Goal: Information Seeking & Learning: Learn about a topic

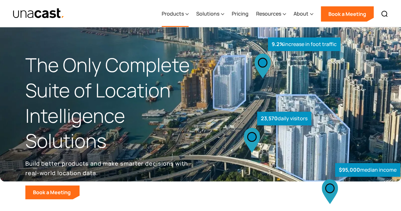
select select "**********"
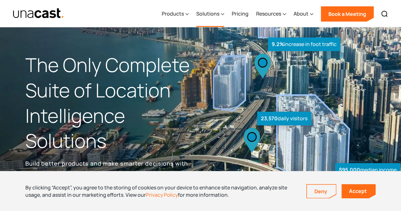
click at [217, 13] on div "Solutions" at bounding box center [207, 14] width 23 height 8
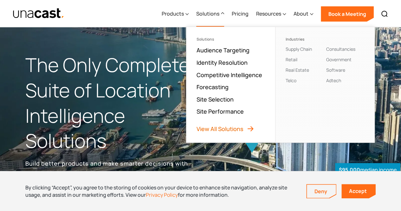
click at [228, 127] on link "View All Solutions" at bounding box center [225, 129] width 58 height 8
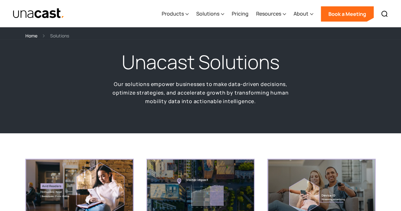
select select "**********"
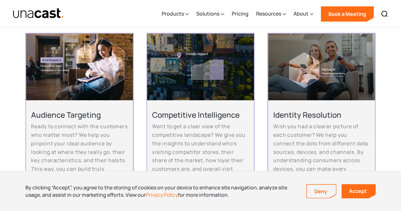
scroll to position [99, 0]
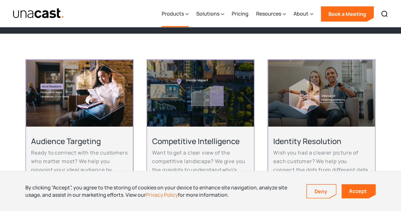
click at [181, 14] on div "Products" at bounding box center [173, 14] width 22 height 8
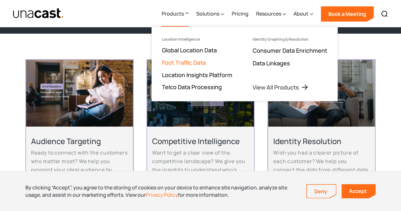
click at [197, 62] on link "Foot Traffic Data" at bounding box center [184, 63] width 44 height 8
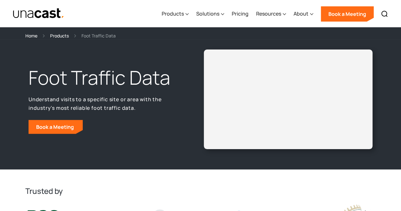
select select "**********"
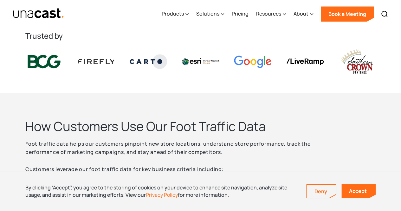
scroll to position [146, 0]
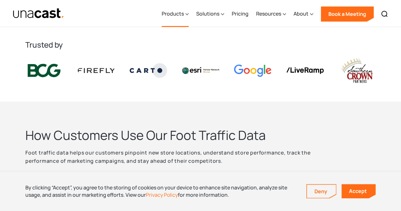
click at [170, 17] on div "Products" at bounding box center [175, 14] width 27 height 26
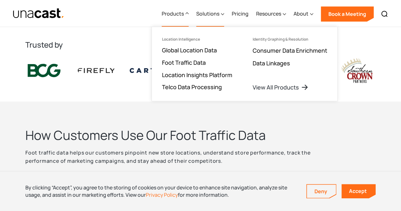
click at [206, 15] on div "Solutions" at bounding box center [207, 14] width 23 height 8
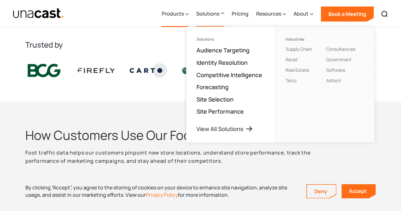
click at [176, 15] on div "Products" at bounding box center [173, 14] width 22 height 8
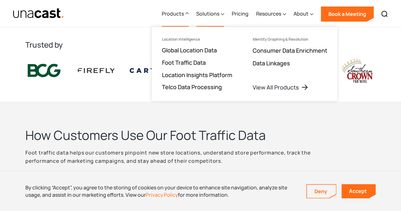
click at [217, 18] on div "Solutions" at bounding box center [210, 14] width 28 height 26
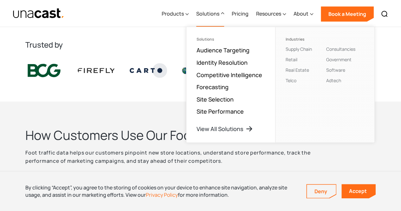
scroll to position [145, 0]
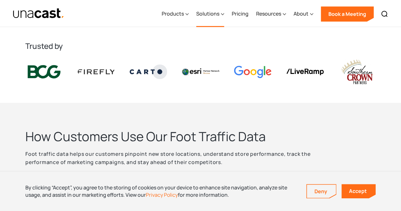
click at [208, 15] on div "Solutions" at bounding box center [207, 14] width 23 height 8
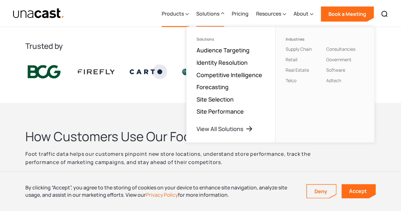
click at [180, 15] on div "Products" at bounding box center [173, 14] width 22 height 8
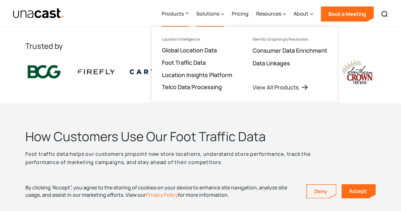
click at [208, 16] on div "Solutions" at bounding box center [207, 14] width 23 height 8
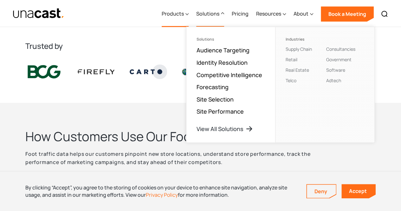
click at [177, 16] on div "Products" at bounding box center [173, 14] width 22 height 8
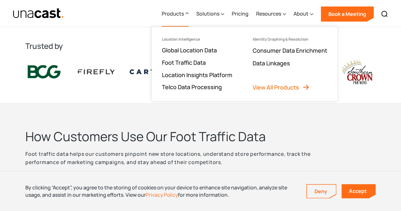
click at [262, 85] on link "View All Products" at bounding box center [280, 87] width 57 height 8
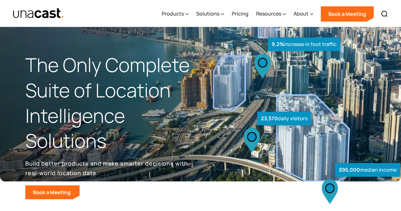
select select "**********"
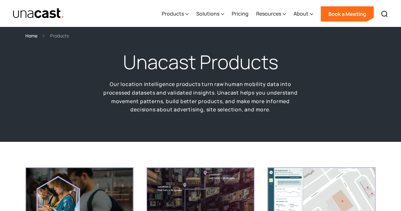
select select "**********"
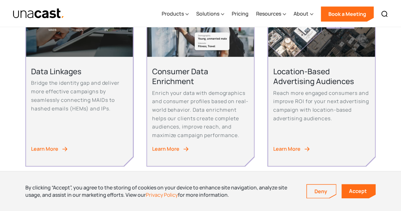
scroll to position [365, 0]
drag, startPoint x: 163, startPoint y: 90, endPoint x: 137, endPoint y: 81, distance: 27.8
click at [137, 81] on div "Global Location Data Utilize privacy-friendly device-level location data for ar…" at bounding box center [200, 74] width 350 height 544
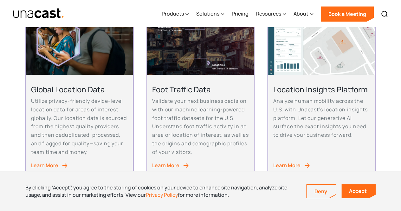
scroll to position [150, 0]
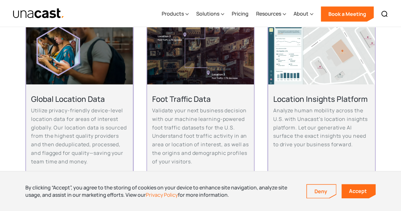
click at [288, 72] on img at bounding box center [321, 50] width 107 height 67
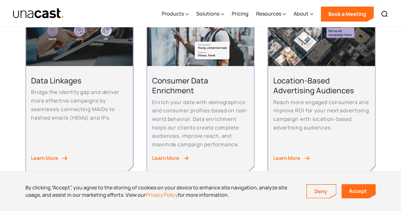
scroll to position [357, 0]
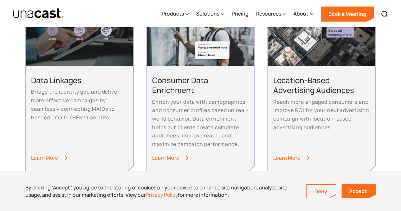
click at [181, 85] on h2 "Consumer Data Enrichment" at bounding box center [200, 85] width 97 height 20
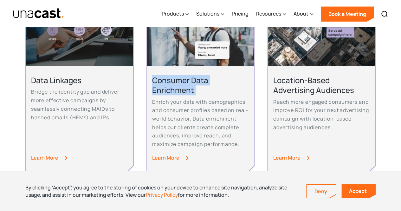
drag, startPoint x: 181, startPoint y: 85, endPoint x: 186, endPoint y: 90, distance: 6.7
click at [186, 90] on h2 "Consumer Data Enrichment" at bounding box center [200, 85] width 97 height 20
drag, startPoint x: 186, startPoint y: 90, endPoint x: 184, endPoint y: 75, distance: 14.7
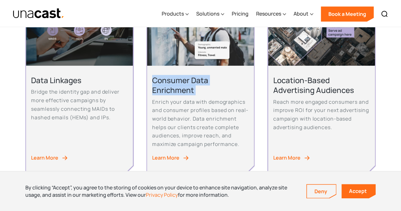
click at [184, 75] on h2 "Consumer Data Enrichment" at bounding box center [200, 85] width 97 height 20
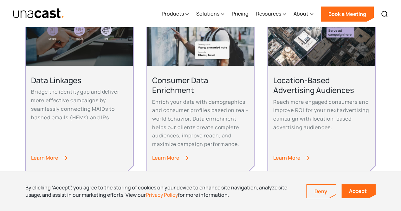
click at [331, 83] on h2 "Location-Based Advertising Audiences" at bounding box center [321, 85] width 97 height 20
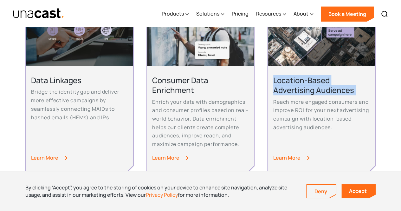
drag, startPoint x: 331, startPoint y: 83, endPoint x: 335, endPoint y: 88, distance: 6.6
click at [335, 88] on h2 "Location-Based Advertising Audiences" at bounding box center [321, 85] width 97 height 20
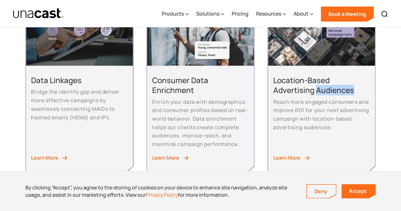
click at [335, 88] on h2 "Location-Based Advertising Audiences" at bounding box center [321, 85] width 97 height 20
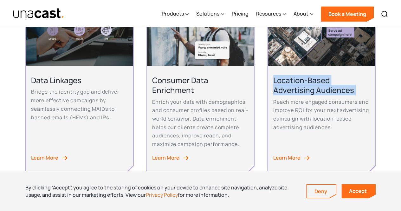
drag, startPoint x: 335, startPoint y: 88, endPoint x: 327, endPoint y: 80, distance: 11.6
click at [327, 80] on h2 "Location-Based Advertising Audiences" at bounding box center [321, 85] width 97 height 20
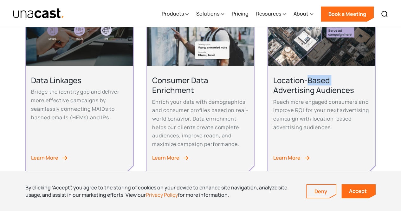
click at [327, 80] on h2 "Location-Based Advertising Audiences" at bounding box center [321, 85] width 97 height 20
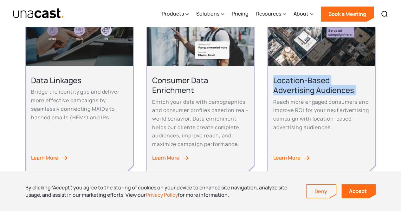
drag, startPoint x: 327, startPoint y: 80, endPoint x: 330, endPoint y: 88, distance: 8.7
click at [330, 88] on h2 "Location-Based Advertising Audiences" at bounding box center [321, 85] width 97 height 20
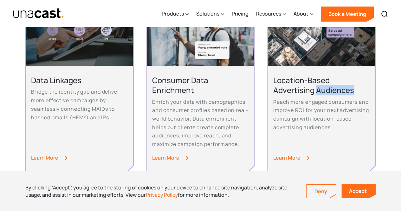
click at [330, 88] on h2 "Location-Based Advertising Audiences" at bounding box center [321, 85] width 97 height 20
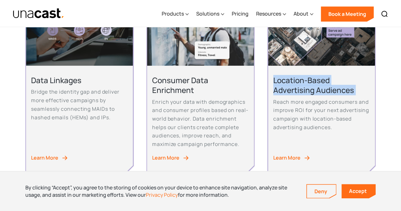
drag, startPoint x: 330, startPoint y: 88, endPoint x: 324, endPoint y: 82, distance: 8.3
click at [324, 82] on h2 "Location-Based Advertising Audiences" at bounding box center [321, 85] width 97 height 20
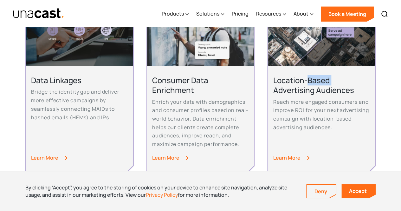
click at [324, 82] on h2 "Location-Based Advertising Audiences" at bounding box center [321, 85] width 97 height 20
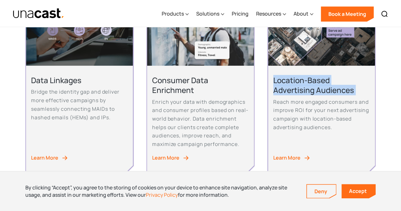
drag, startPoint x: 324, startPoint y: 82, endPoint x: 329, endPoint y: 88, distance: 7.0
click at [329, 88] on h2 "Location-Based Advertising Audiences" at bounding box center [321, 85] width 97 height 20
drag, startPoint x: 329, startPoint y: 88, endPoint x: 318, endPoint y: 75, distance: 16.7
click at [318, 75] on h2 "Location-Based Advertising Audiences" at bounding box center [321, 85] width 97 height 20
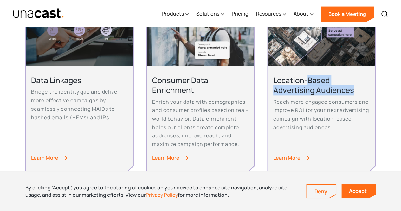
click at [318, 75] on h2 "Location-Based Advertising Audiences" at bounding box center [321, 85] width 97 height 20
drag, startPoint x: 318, startPoint y: 75, endPoint x: 327, endPoint y: 91, distance: 18.3
click at [327, 91] on h2 "Location-Based Advertising Audiences" at bounding box center [321, 85] width 97 height 20
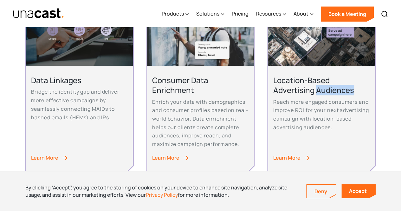
click at [327, 91] on h2 "Location-Based Advertising Audiences" at bounding box center [321, 85] width 97 height 20
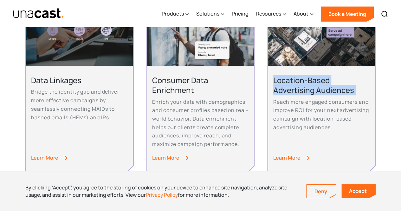
drag, startPoint x: 327, startPoint y: 91, endPoint x: 317, endPoint y: 74, distance: 19.4
click at [317, 74] on div "Location-Based Advertising Audiences Reach more engaged consumers and improve R…" at bounding box center [321, 120] width 107 height 109
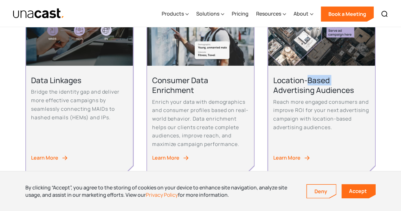
click at [317, 74] on div "Location-Based Advertising Audiences Reach more engaged consumers and improve R…" at bounding box center [321, 120] width 107 height 109
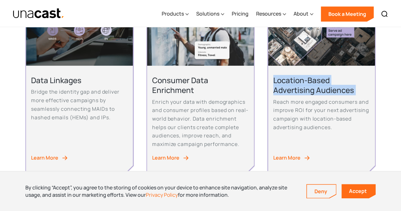
drag, startPoint x: 317, startPoint y: 74, endPoint x: 327, endPoint y: 91, distance: 19.6
click at [327, 91] on div "Location-Based Advertising Audiences Reach more engaged consumers and improve R…" at bounding box center [321, 120] width 107 height 109
click at [327, 91] on h2 "Location-Based Advertising Audiences" at bounding box center [321, 85] width 97 height 20
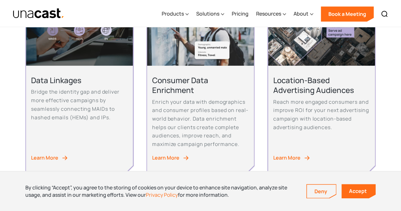
click at [182, 78] on h2 "Consumer Data Enrichment" at bounding box center [200, 85] width 97 height 20
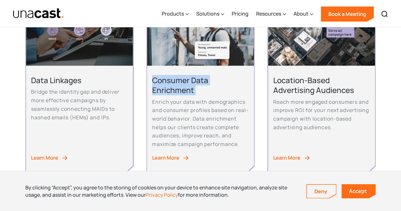
drag, startPoint x: 182, startPoint y: 78, endPoint x: 190, endPoint y: 94, distance: 18.4
click at [190, 94] on h2 "Consumer Data Enrichment" at bounding box center [200, 85] width 97 height 20
